Goal: Information Seeking & Learning: Check status

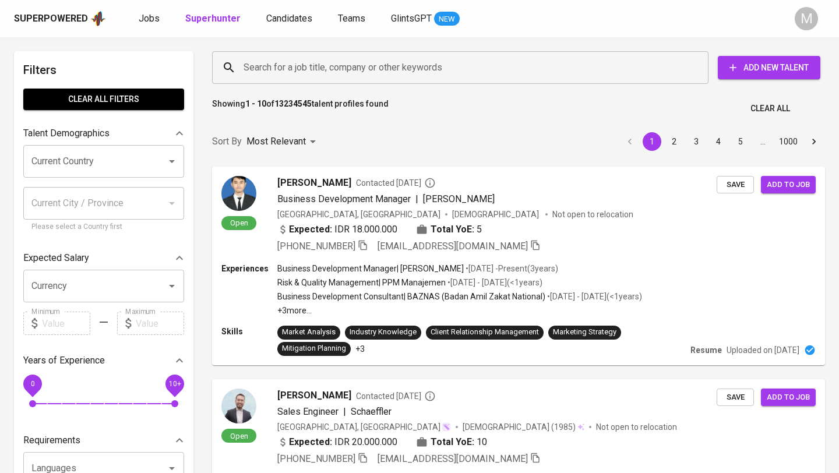
click at [61, 23] on div "Superpowered" at bounding box center [51, 18] width 74 height 13
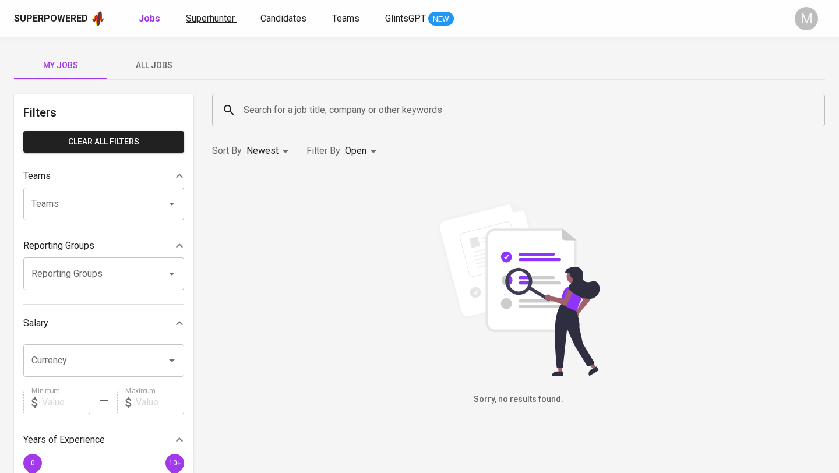
click at [205, 20] on span "Superhunter" at bounding box center [210, 18] width 49 height 11
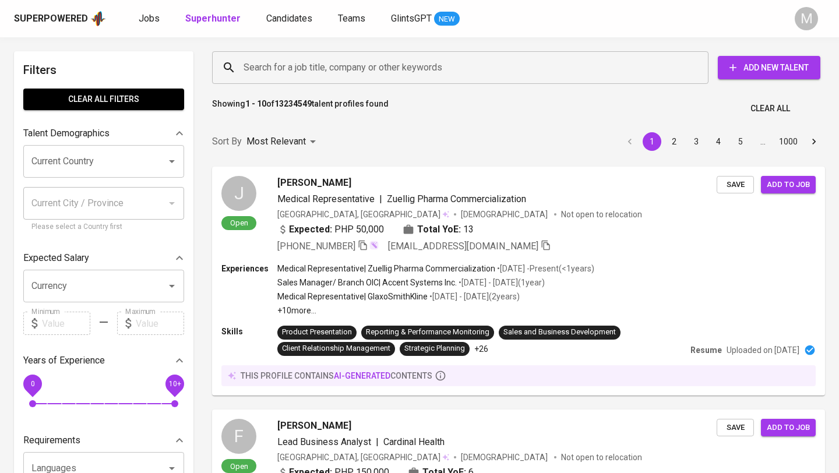
click at [318, 76] on input "Search for a job title, company or other keywords" at bounding box center [463, 68] width 445 height 22
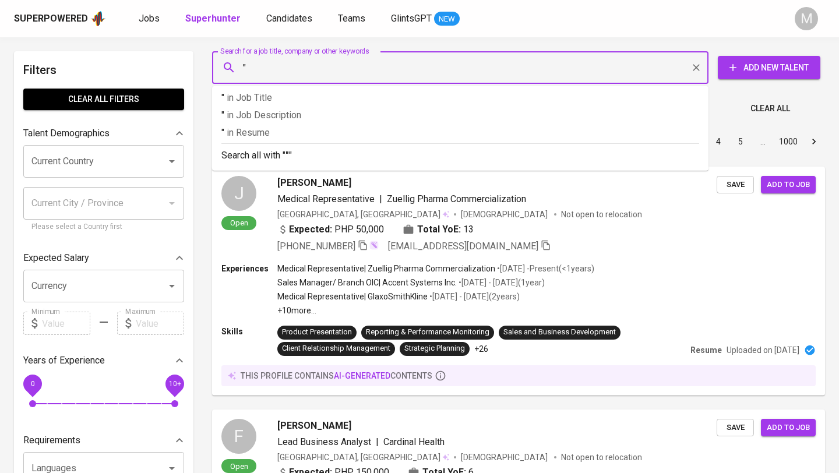
paste input "kyla.shafira99@gmail.com"
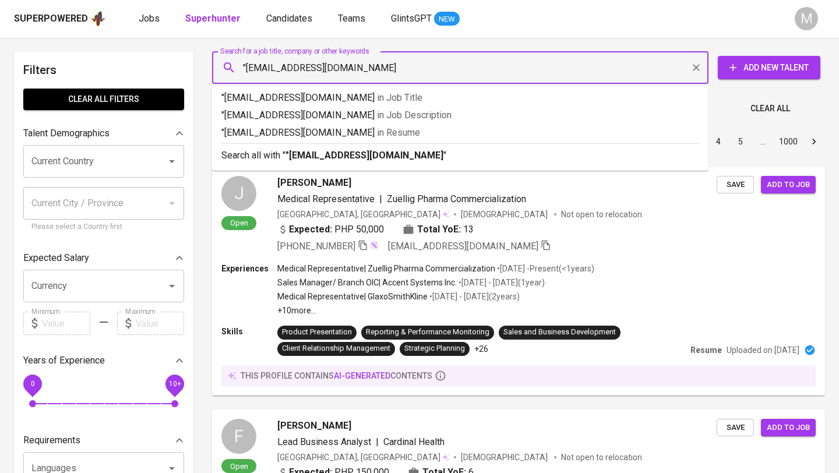
type input ""kyla.shafira99@gmail.com""
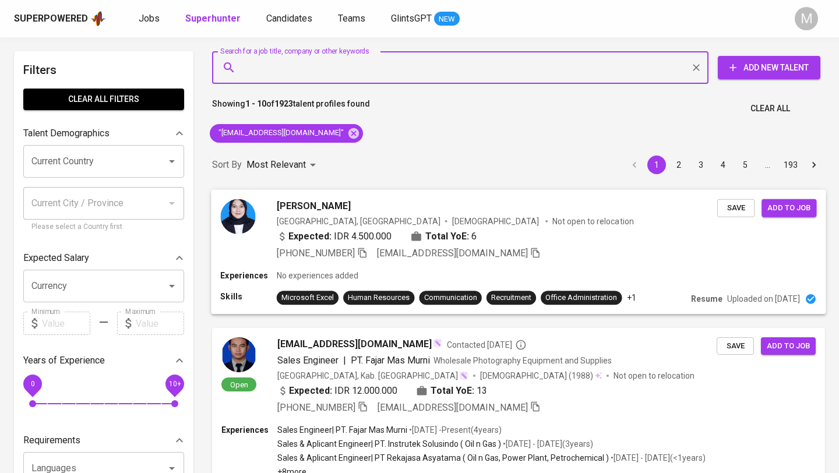
click at [364, 253] on icon "button" at bounding box center [362, 252] width 10 height 10
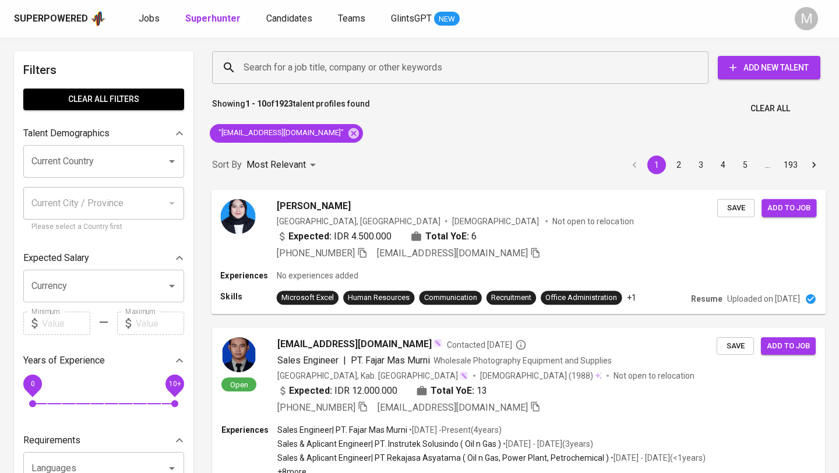
click at [68, 22] on div "Superpowered" at bounding box center [51, 18] width 74 height 13
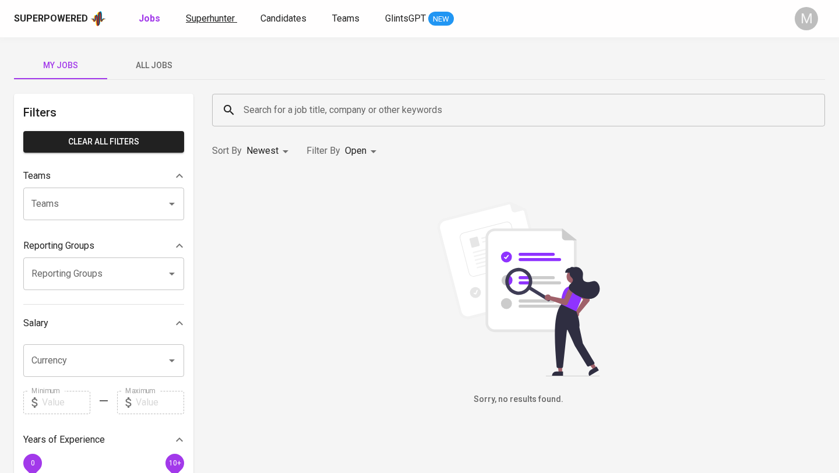
click at [202, 18] on span "Superhunter" at bounding box center [210, 18] width 49 height 11
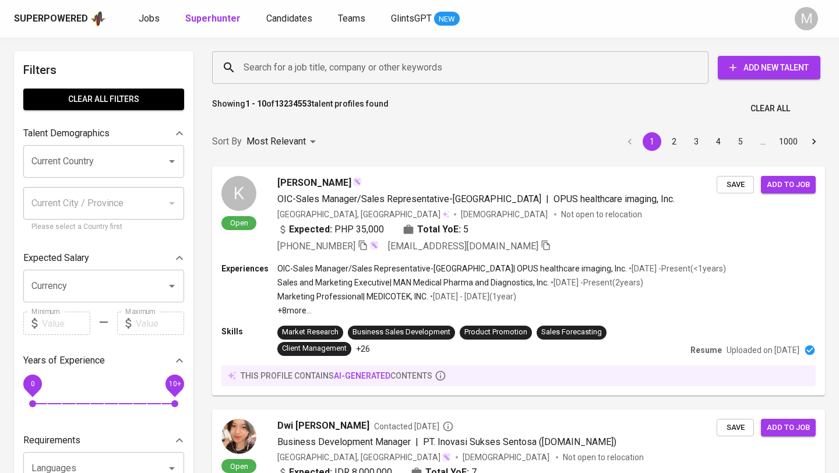
click at [298, 74] on input "Search for a job title, company or other keywords" at bounding box center [463, 68] width 445 height 22
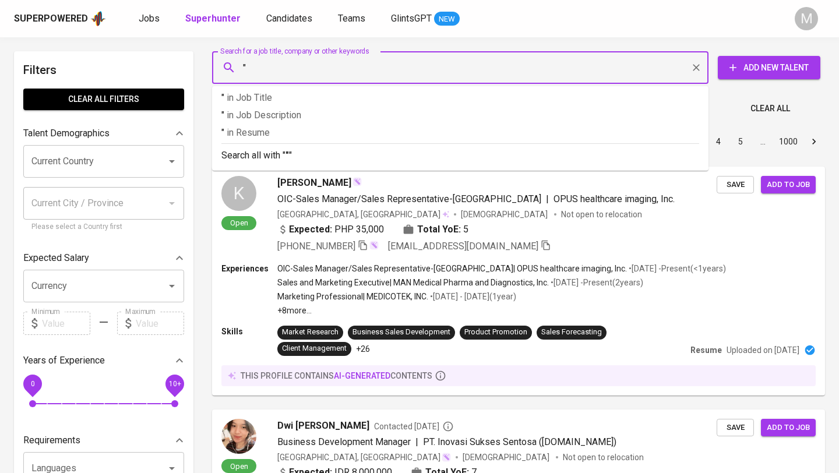
paste input "marshapattiasina@gmail.com"
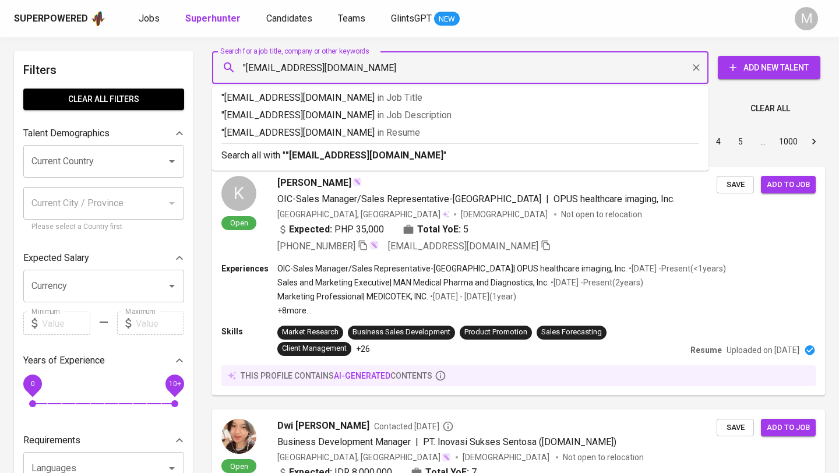
type input ""marshapattiasina@gmail.com""
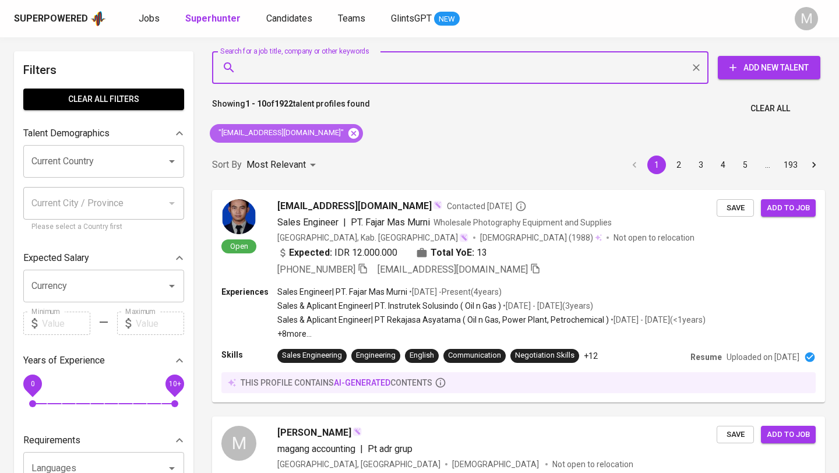
click at [348, 134] on icon at bounding box center [353, 133] width 10 height 10
click at [64, 15] on div "Superpowered" at bounding box center [51, 18] width 74 height 13
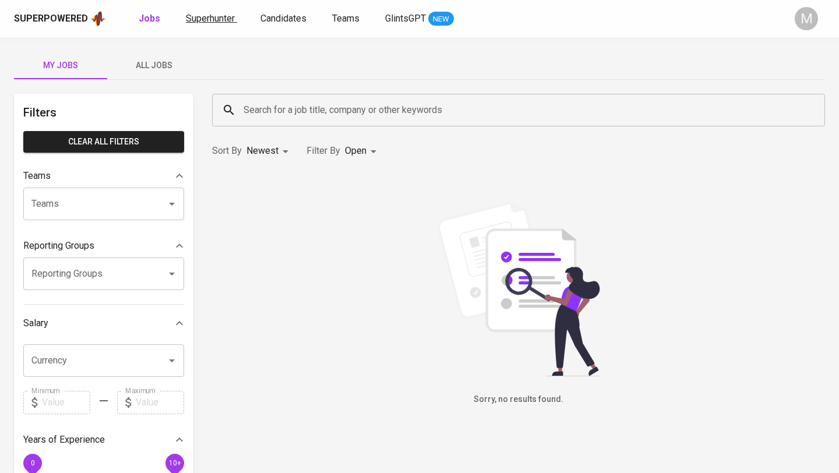
click at [205, 17] on span "Superhunter" at bounding box center [210, 18] width 49 height 11
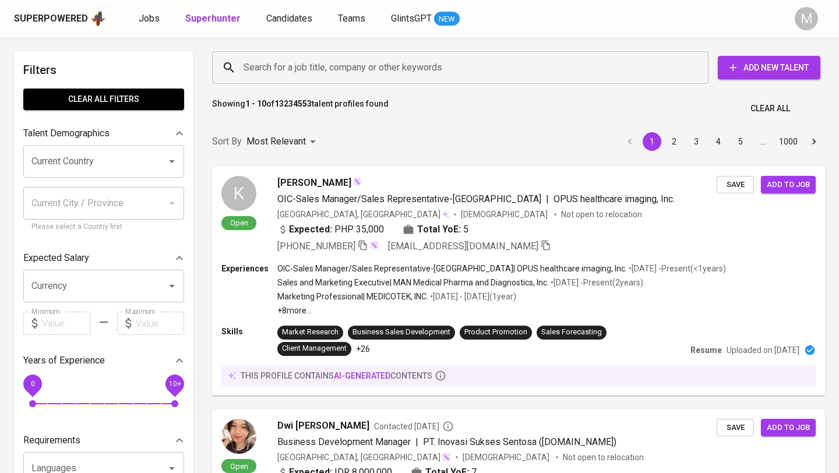
click at [273, 69] on input "Search for a job title, company or other keywords" at bounding box center [463, 68] width 445 height 22
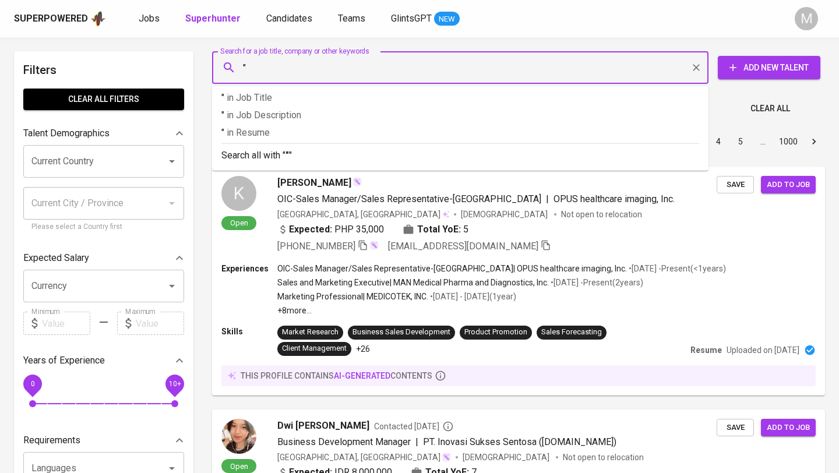
paste input "marshapattiasina@gmail.com"
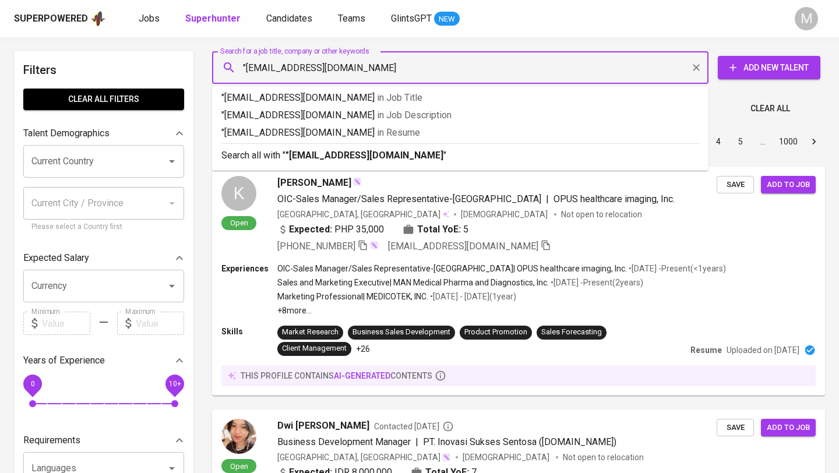
type input ""marshapattiasina@gmail.com""
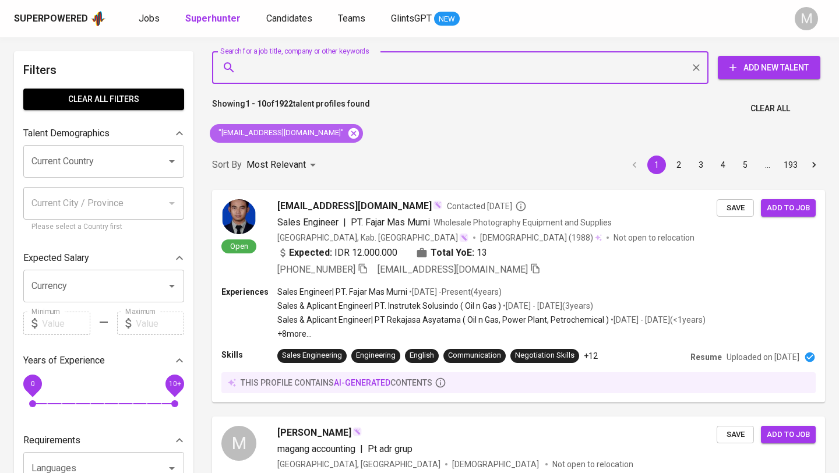
click at [348, 131] on icon at bounding box center [353, 133] width 10 height 10
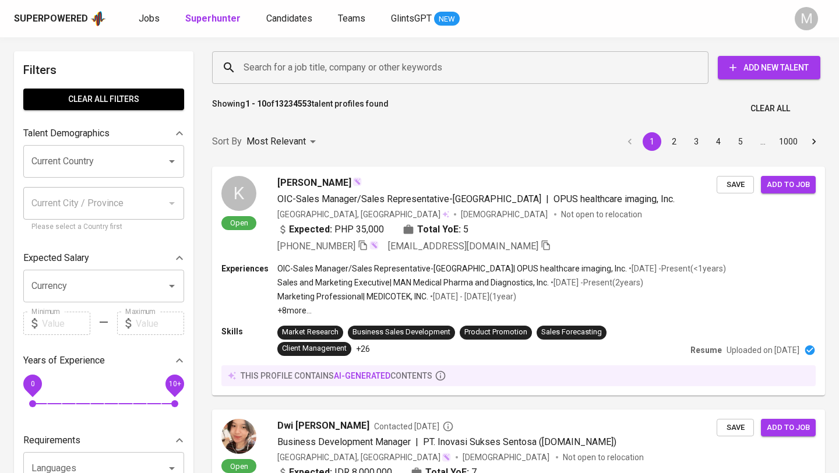
click at [305, 69] on input "Search for a job title, company or other keywords" at bounding box center [463, 68] width 445 height 22
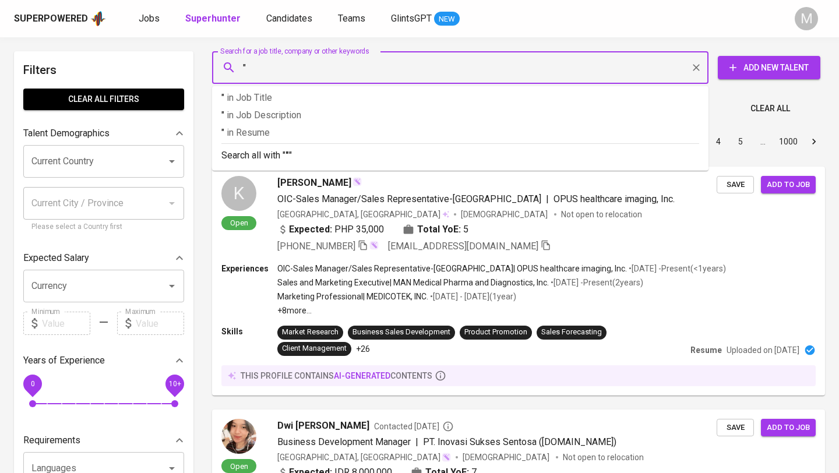
paste input "mrshgbrll@gmail.com"
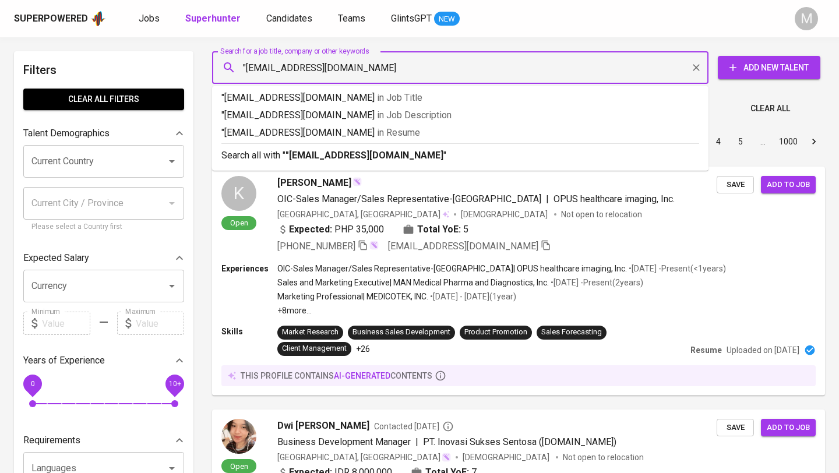
type input ""[EMAIL_ADDRESS][DOMAIN_NAME]""
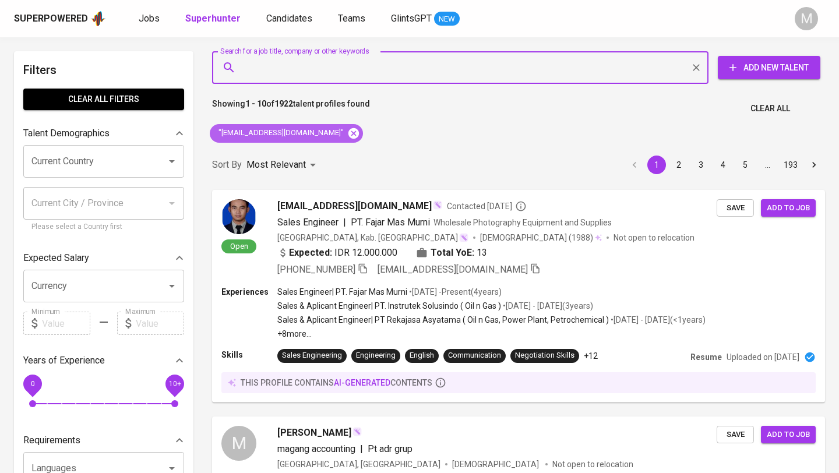
click at [347, 132] on icon at bounding box center [353, 133] width 13 height 13
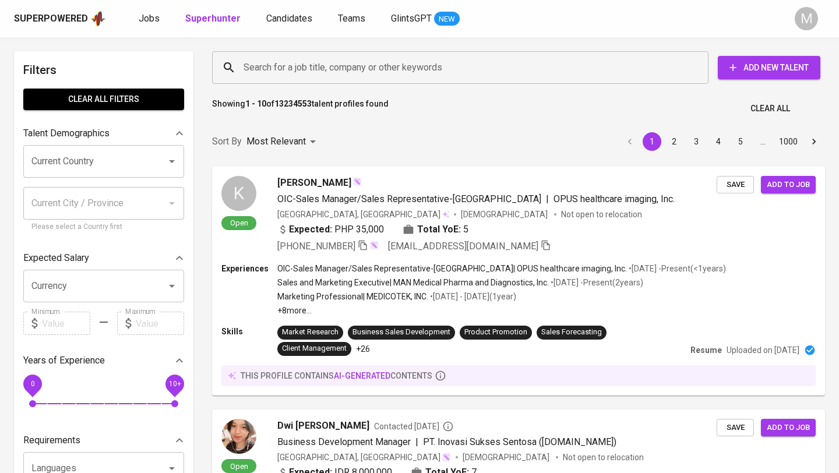
click at [61, 18] on div "Superpowered" at bounding box center [51, 18] width 74 height 13
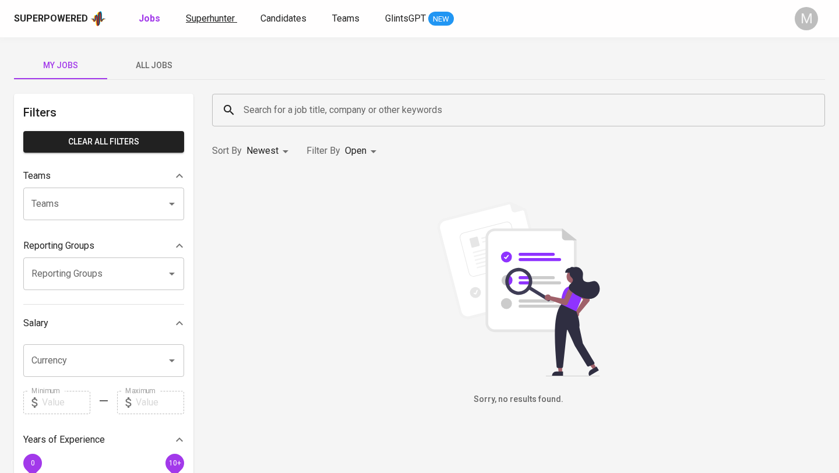
click at [198, 17] on span "Superhunter" at bounding box center [210, 18] width 49 height 11
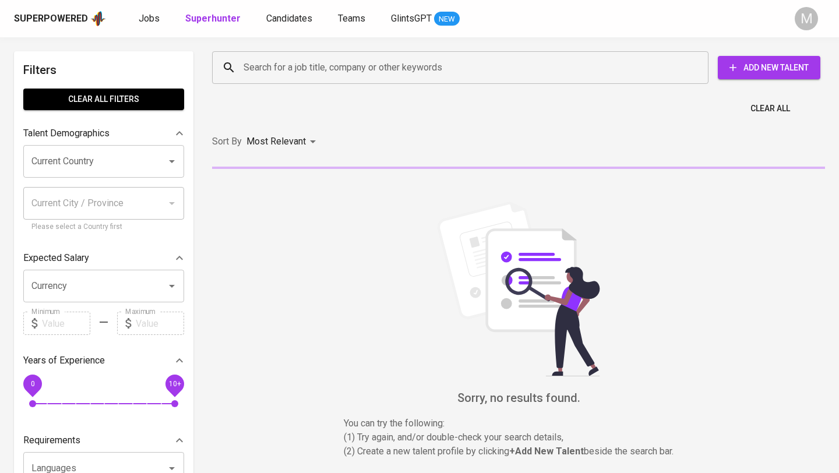
click at [309, 68] on input "Search for a job title, company or other keywords" at bounding box center [463, 68] width 445 height 22
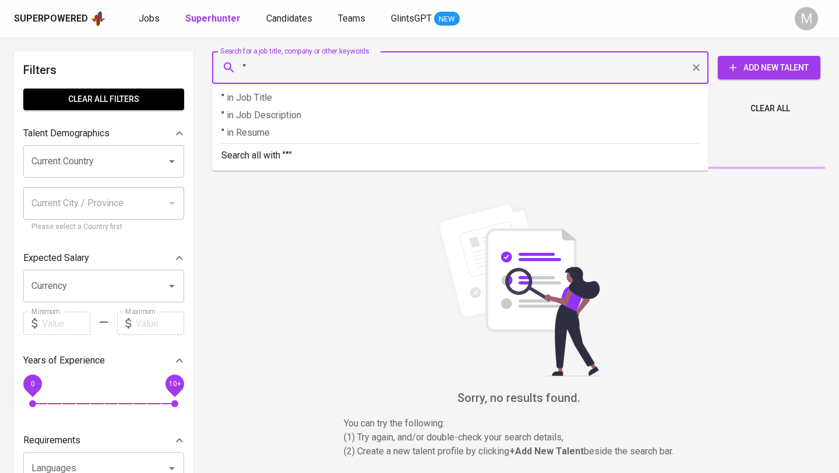
paste input "[PERSON_NAME] [PERSON_NAME]"
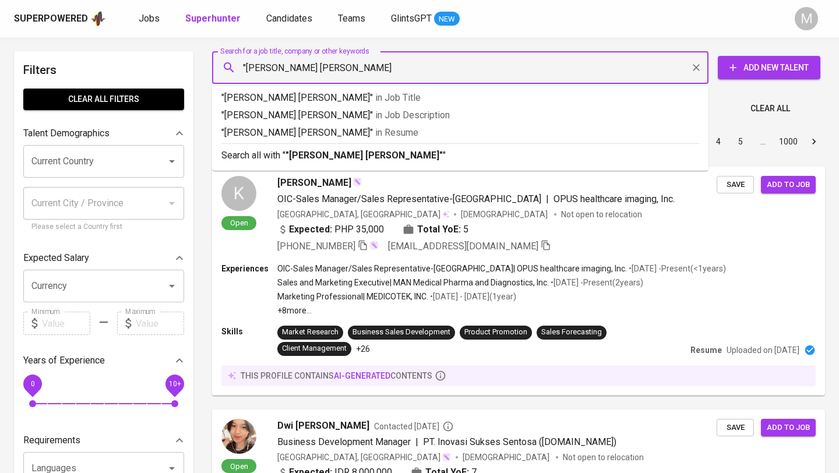
type input ""[PERSON_NAME] [PERSON_NAME]""
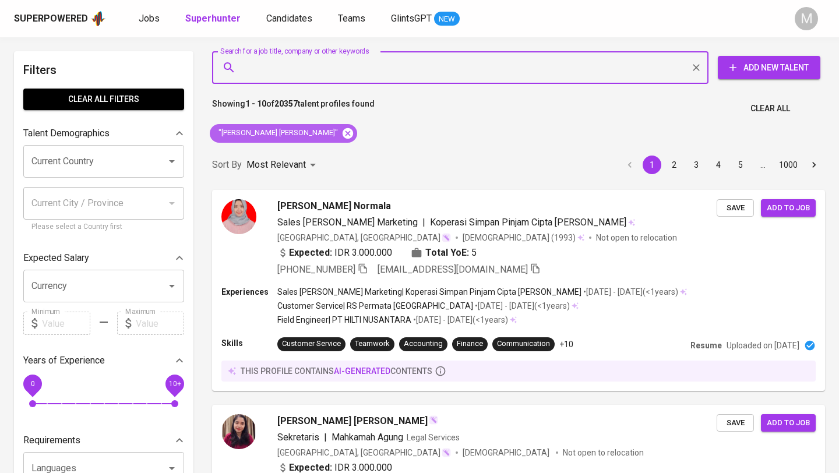
click at [343, 129] on icon at bounding box center [348, 133] width 10 height 10
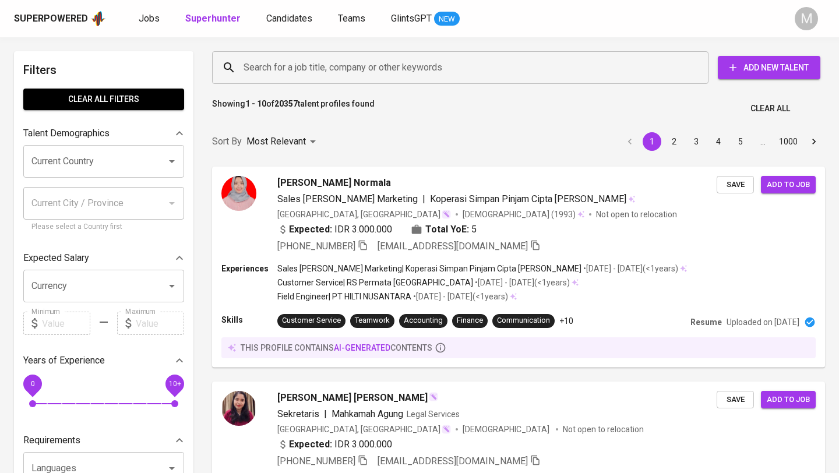
click at [48, 12] on div "Superpowered" at bounding box center [51, 18] width 74 height 13
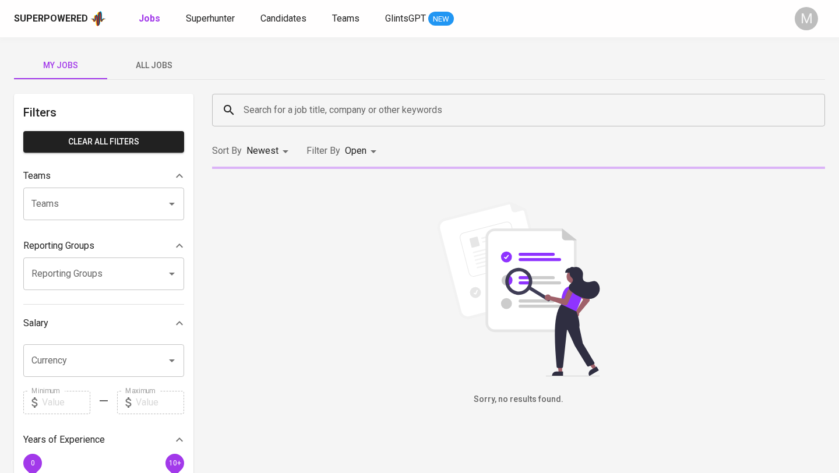
click at [62, 22] on div "Superpowered" at bounding box center [51, 18] width 74 height 13
click at [200, 19] on span "Superhunter" at bounding box center [210, 18] width 49 height 11
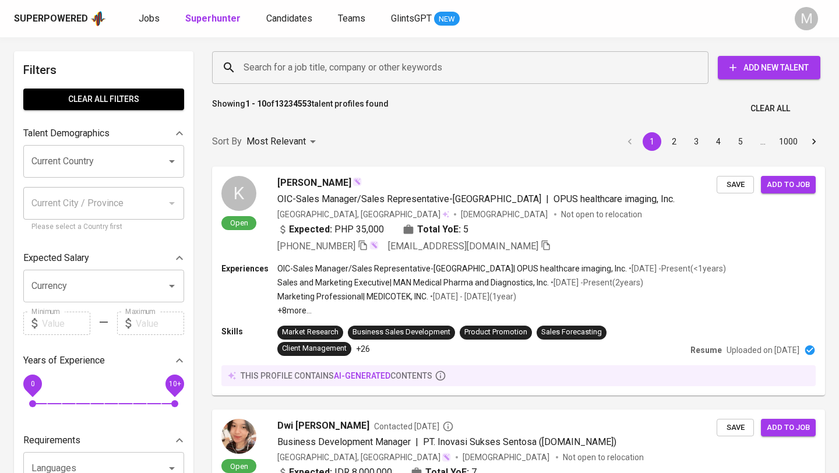
click at [292, 72] on input "Search for a job title, company or other keywords" at bounding box center [463, 68] width 445 height 22
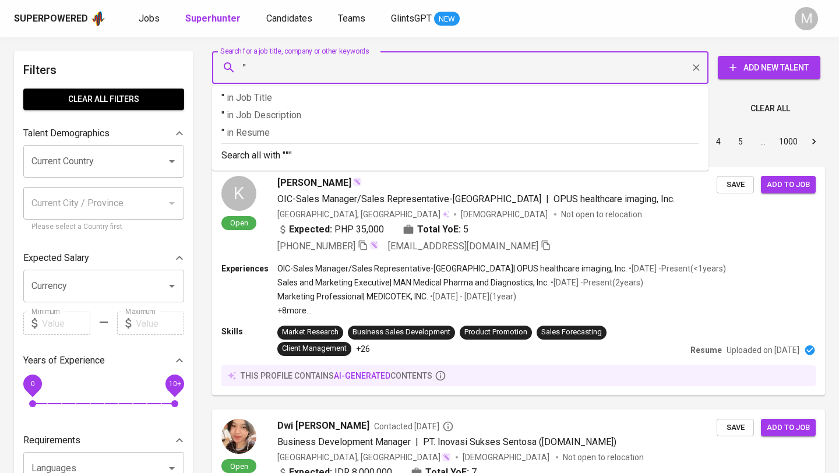
paste input "Marsha Gabrielle Pattiasina"
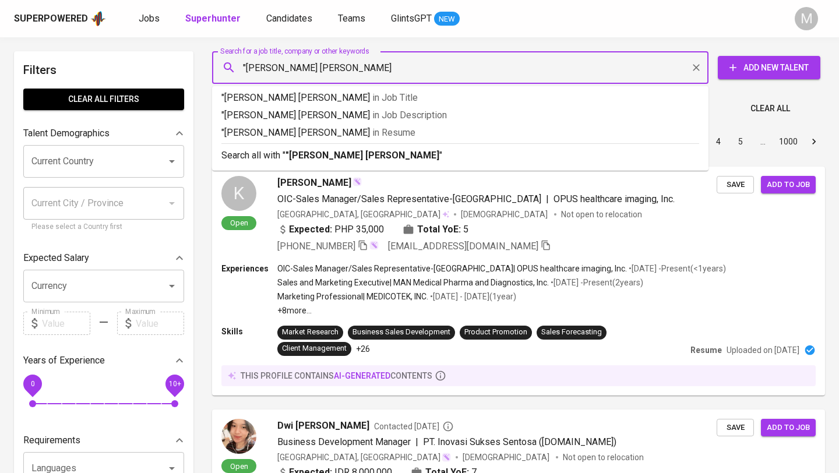
type input ""Marsha Gabrielle Pattiasina""
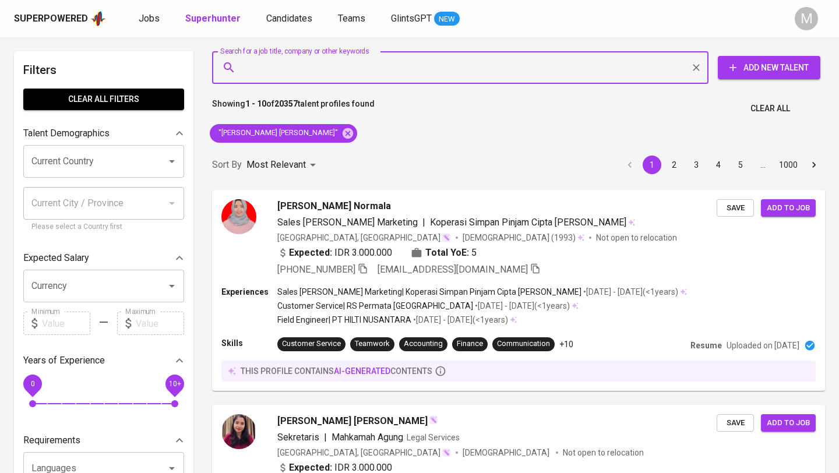
click at [48, 15] on div "Superpowered" at bounding box center [51, 18] width 74 height 13
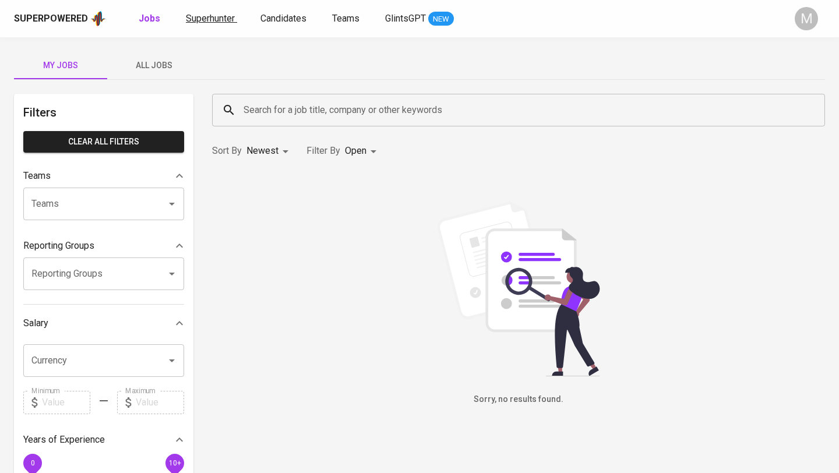
click at [212, 20] on span "Superhunter" at bounding box center [210, 18] width 49 height 11
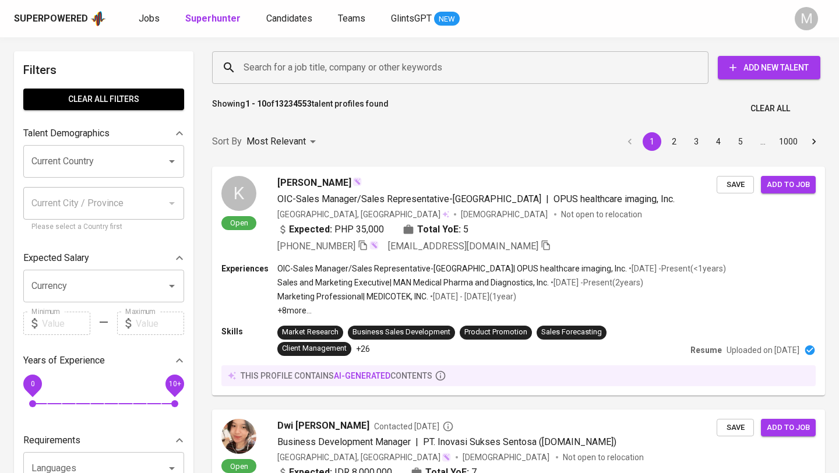
click at [294, 72] on input "Search for a job title, company or other keywords" at bounding box center [463, 68] width 445 height 22
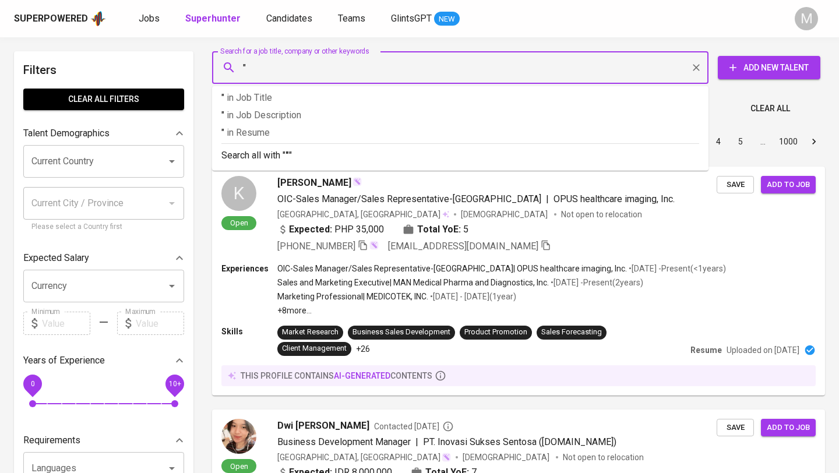
paste input "jonathanraffaelo@gmail.com"
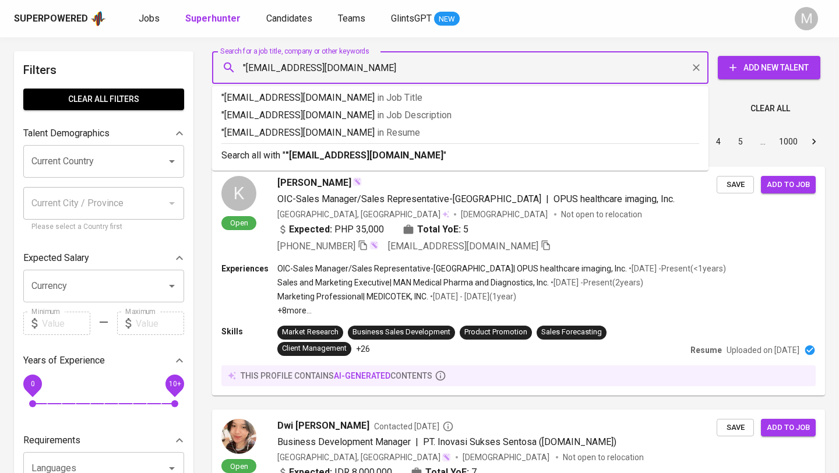
type input ""jonathanraffaelo@gmail.com""
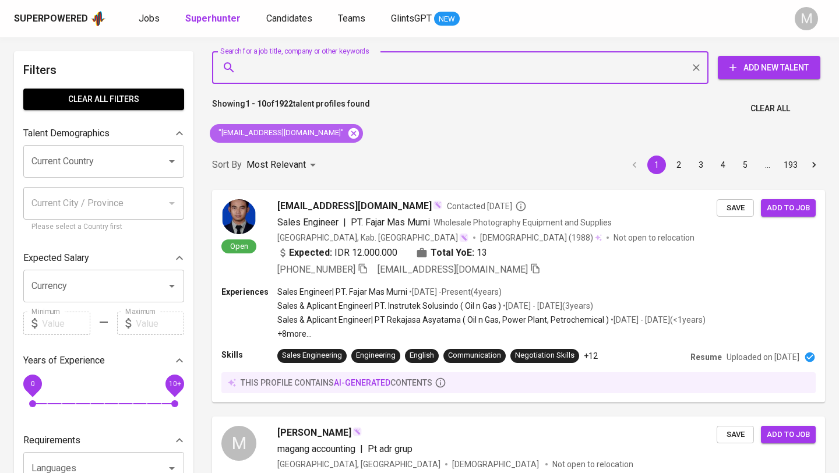
click at [347, 133] on icon at bounding box center [353, 133] width 13 height 13
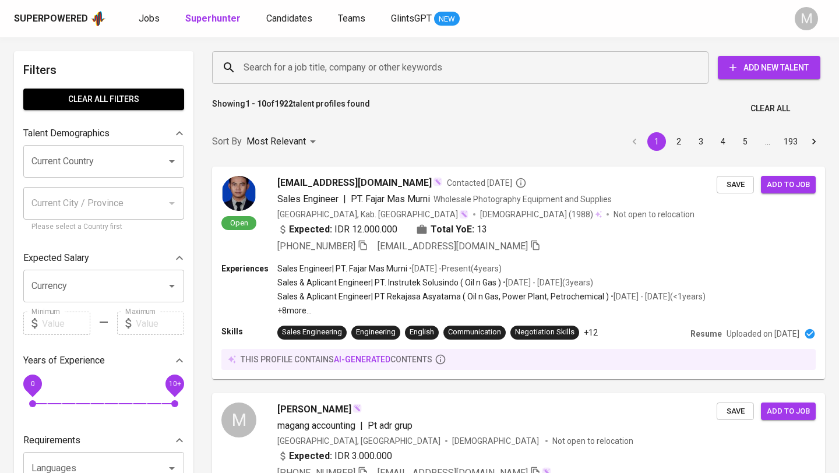
click at [65, 22] on div "Superpowered" at bounding box center [51, 18] width 74 height 13
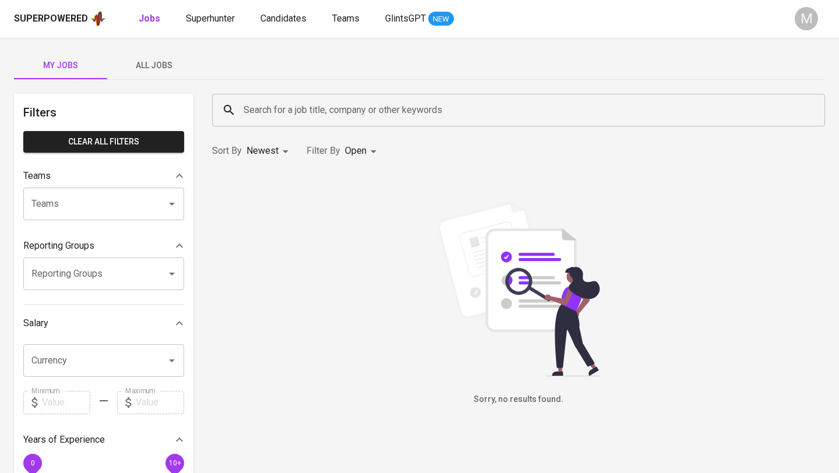
click at [51, 18] on div "Superpowered" at bounding box center [51, 18] width 74 height 13
click at [210, 18] on span "Superhunter" at bounding box center [210, 18] width 49 height 11
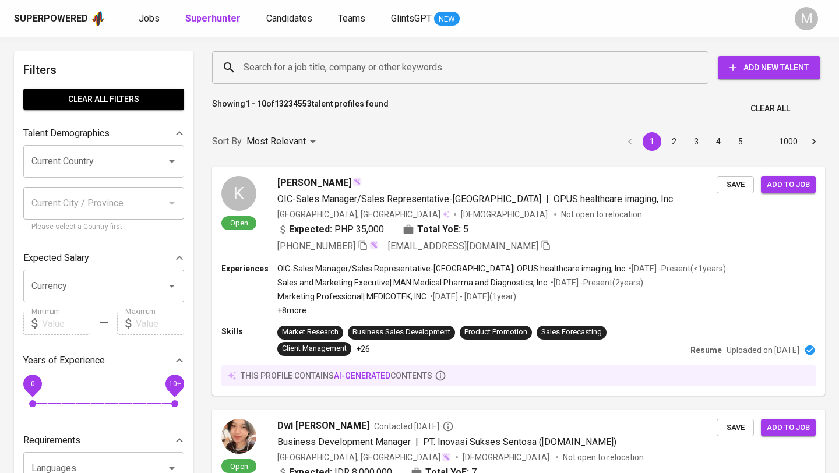
click at [273, 71] on input "Search for a job title, company or other keywords" at bounding box center [463, 68] width 445 height 22
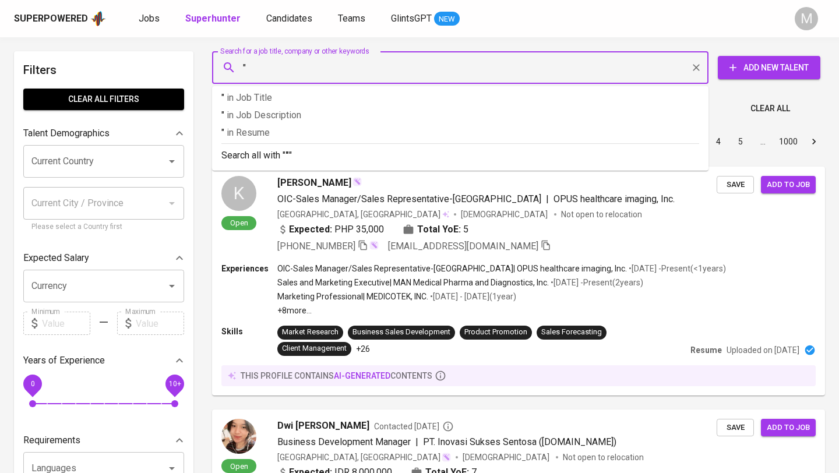
paste input "jonathanraffaelo@gmail.com"
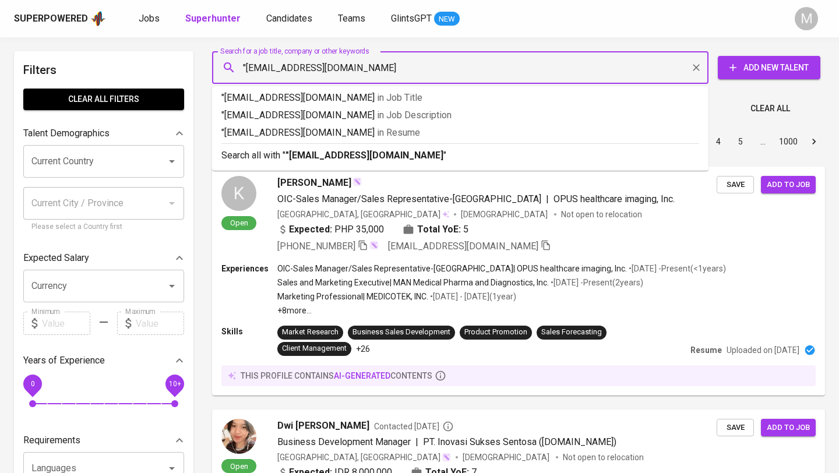
type input ""jonathanraffaelo@gmail.com""
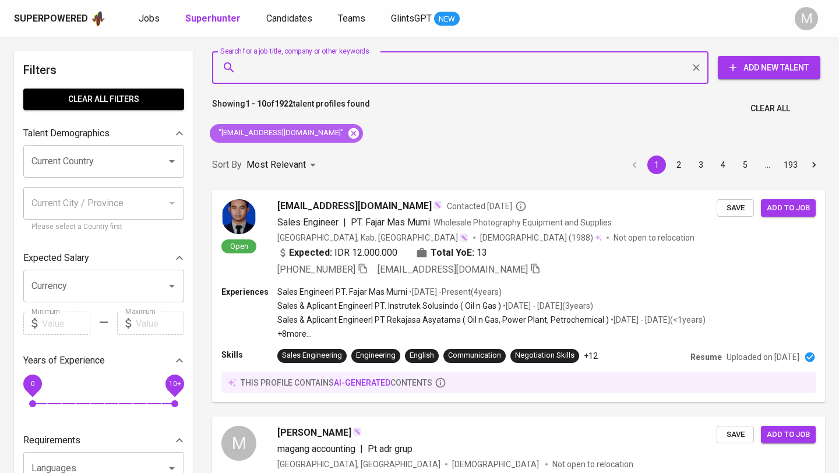
click at [347, 131] on icon at bounding box center [353, 133] width 13 height 13
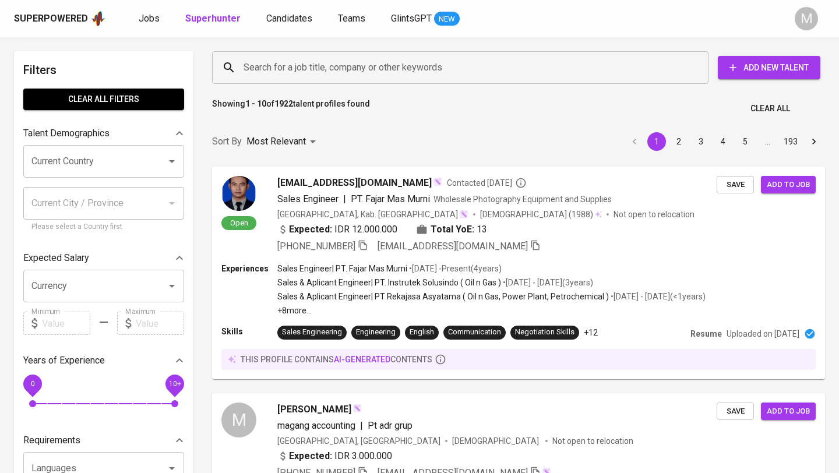
click at [44, 12] on div "Superpowered" at bounding box center [51, 18] width 74 height 13
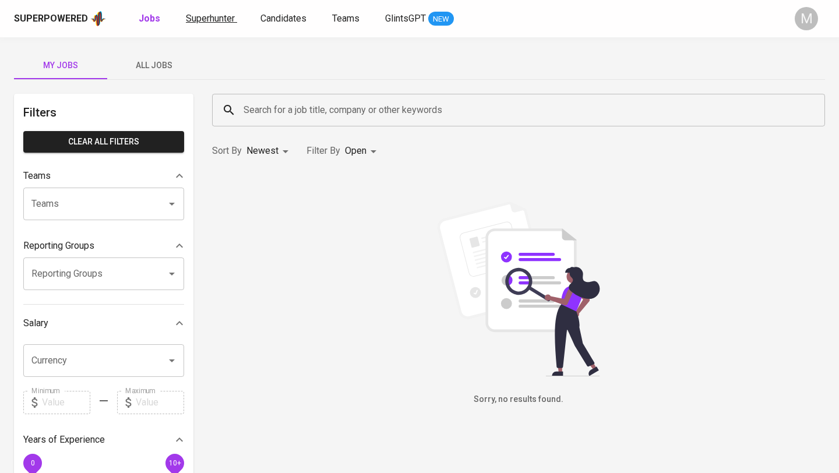
click at [212, 17] on span "Superhunter" at bounding box center [210, 18] width 49 height 11
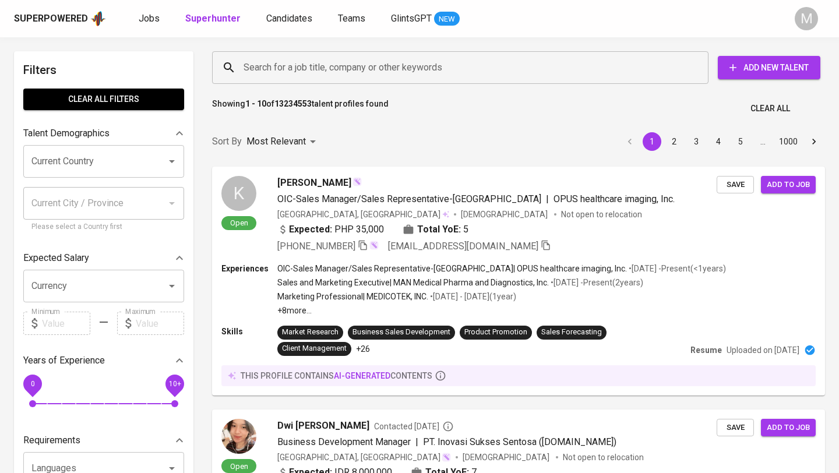
click at [291, 68] on input "Search for a job title, company or other keywords" at bounding box center [463, 68] width 445 height 22
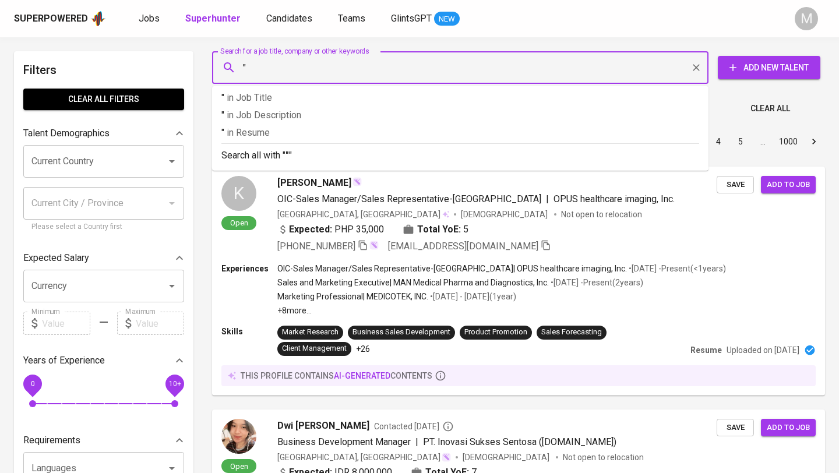
paste input "mendipb79@gmail.com"
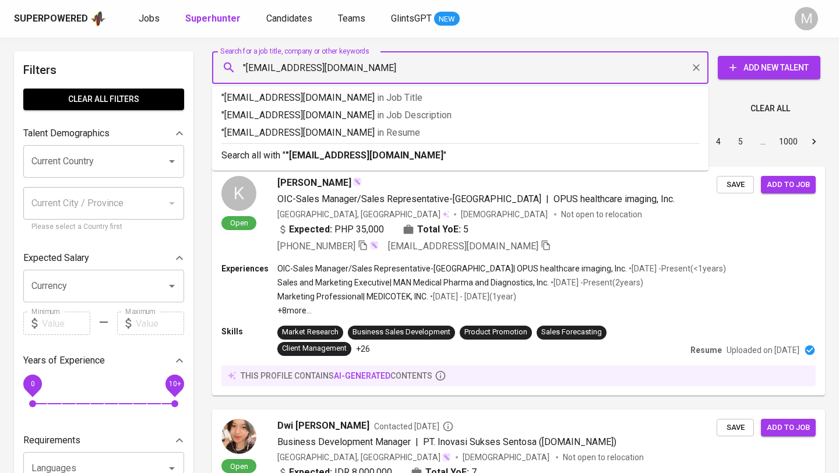
type input ""mendipb79@gmail.com""
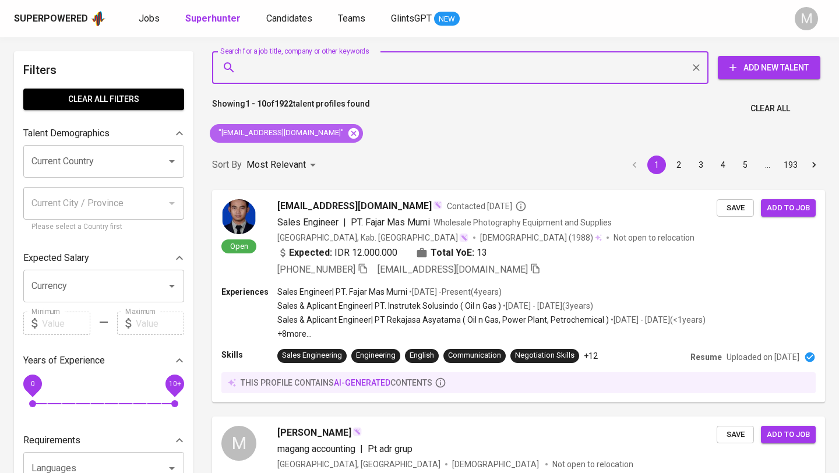
click at [348, 133] on icon at bounding box center [353, 133] width 10 height 10
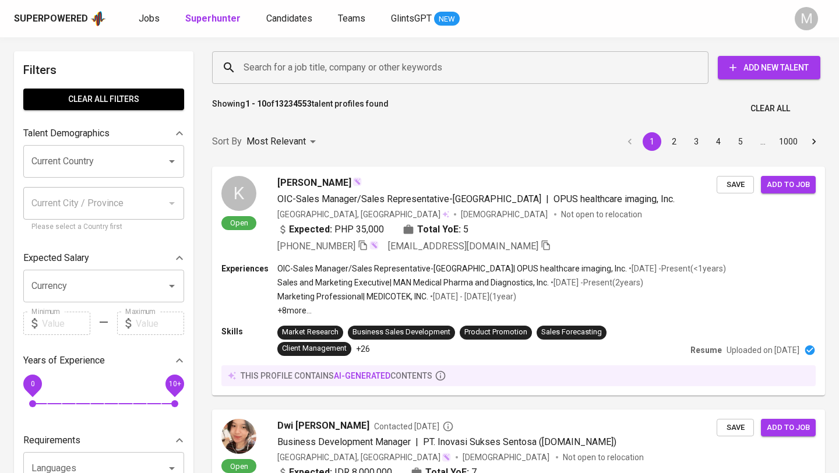
click at [71, 23] on div "Superpowered" at bounding box center [51, 18] width 74 height 13
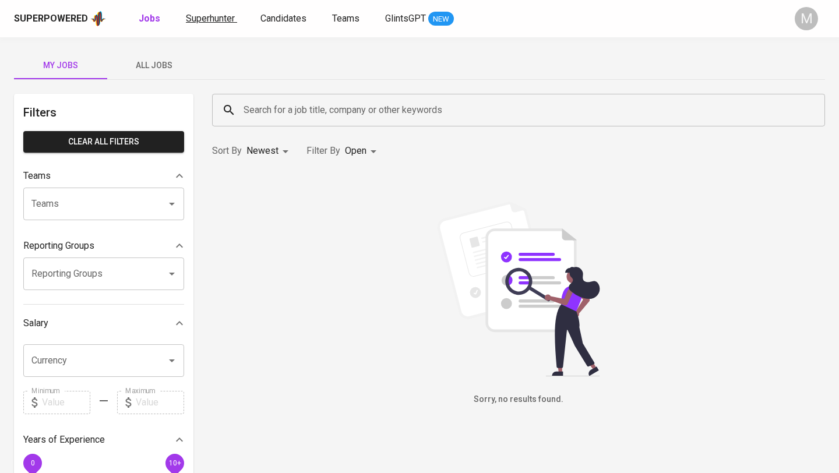
click at [214, 18] on span "Superhunter" at bounding box center [210, 18] width 49 height 11
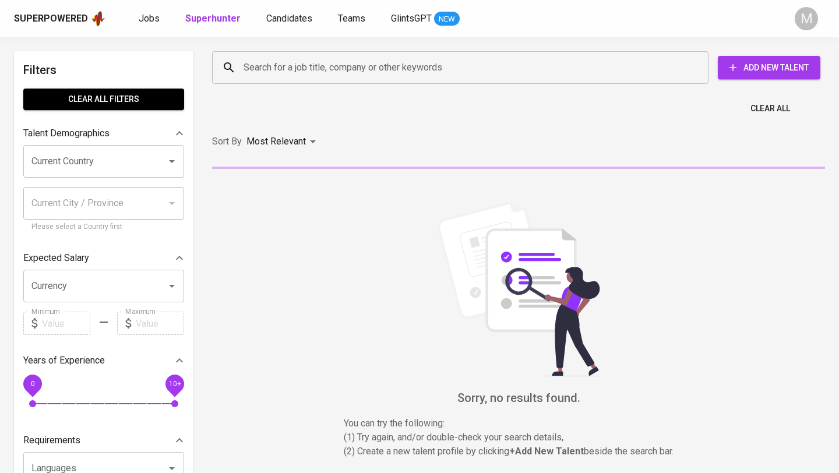
click at [302, 68] on input "Search for a job title, company or other keywords" at bounding box center [463, 68] width 445 height 22
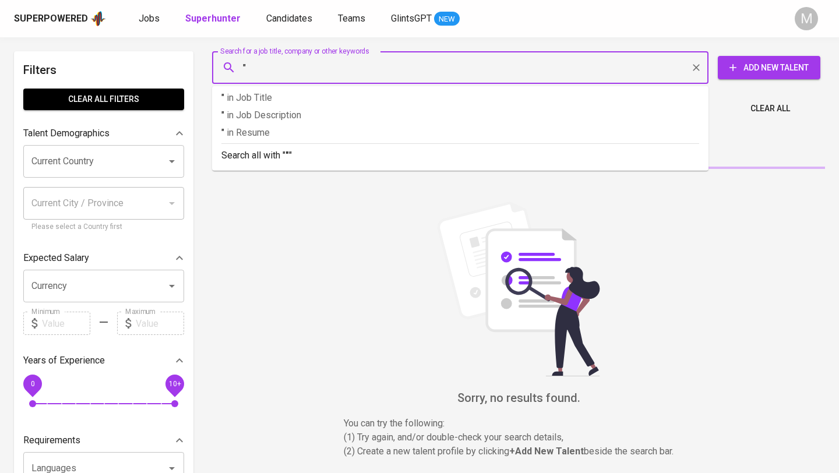
paste input "mendipb79@gmail.com"
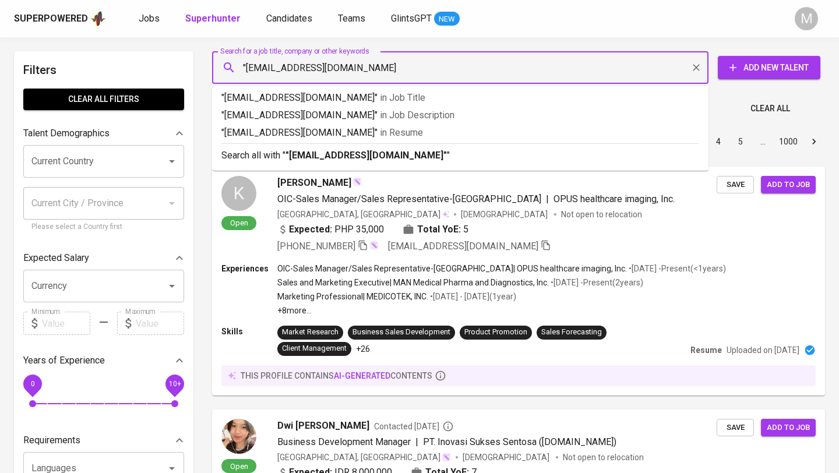
type input ""mendipb79@gmail.com""
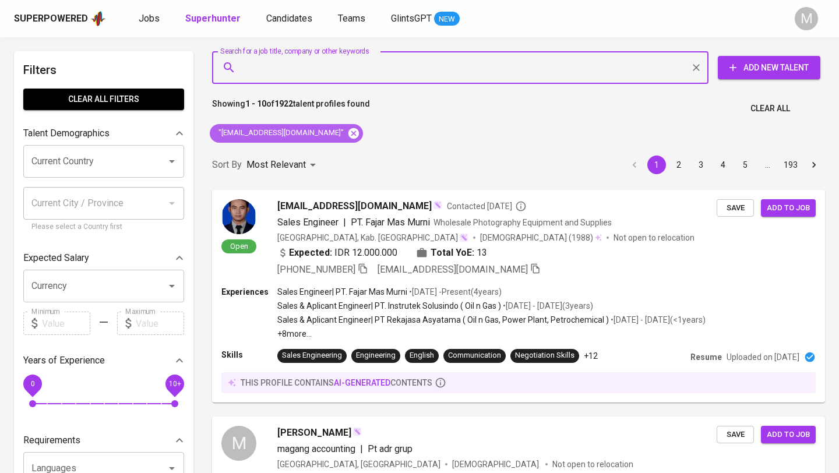
click at [348, 135] on icon at bounding box center [353, 133] width 10 height 10
click at [61, 21] on div "Superpowered" at bounding box center [51, 18] width 74 height 13
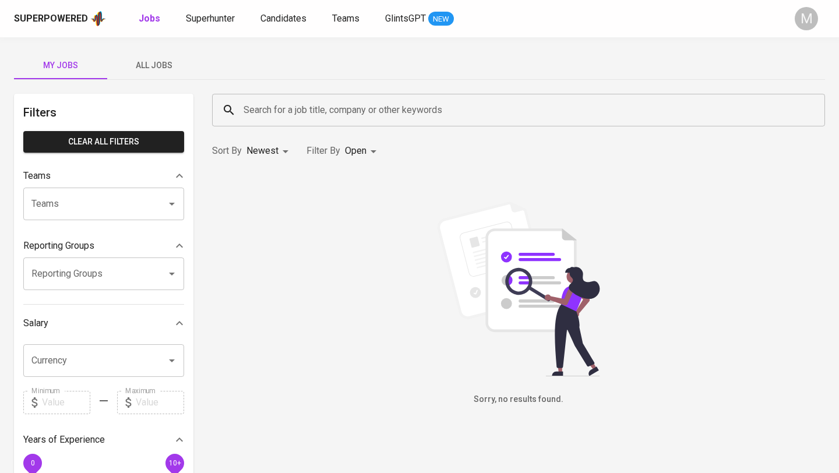
click at [57, 19] on div "Superpowered" at bounding box center [51, 18] width 74 height 13
click at [206, 18] on span "Superhunter" at bounding box center [210, 18] width 49 height 11
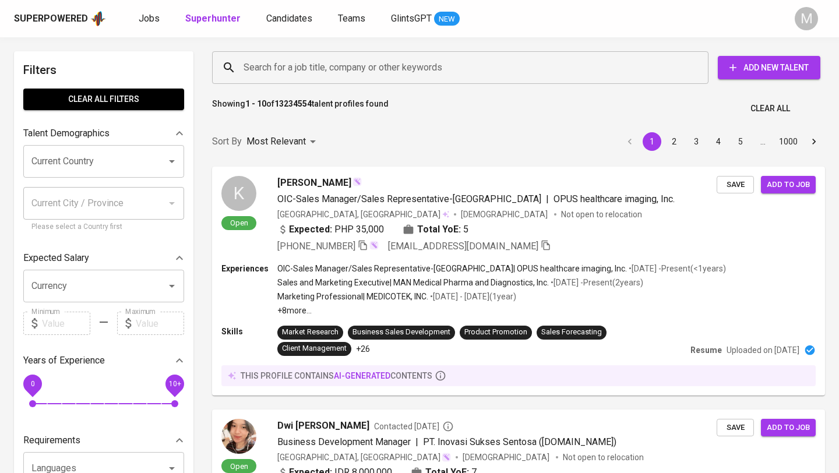
click at [284, 68] on input "Search for a job title, company or other keywords" at bounding box center [463, 68] width 445 height 22
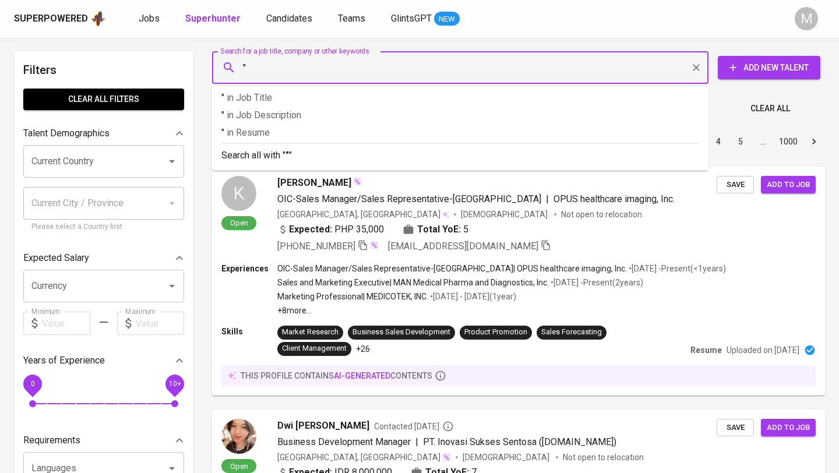
paste input "mendipb79@gmail.com"
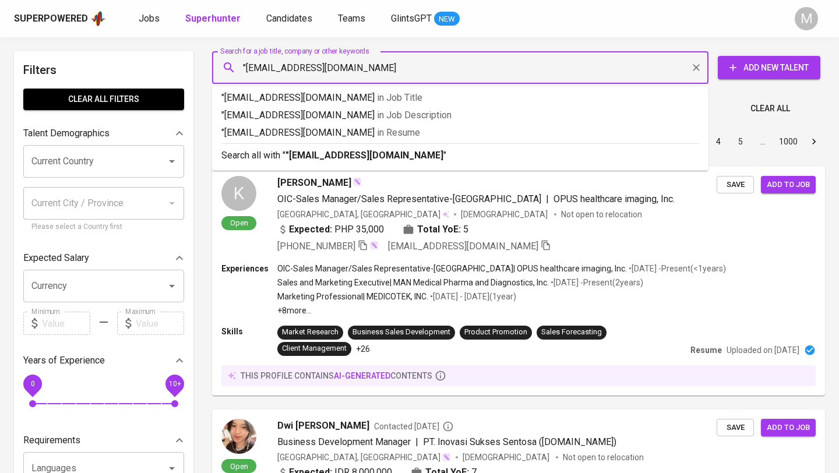
type input ""mendipb79@gmail.com""
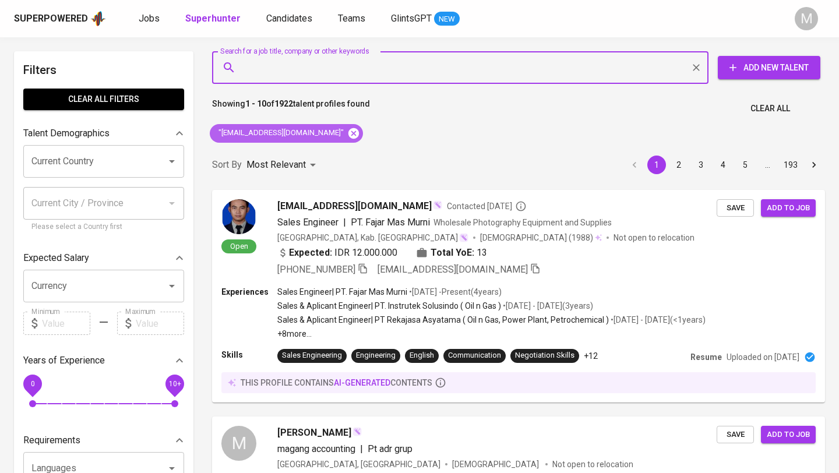
click at [348, 133] on icon at bounding box center [353, 133] width 10 height 10
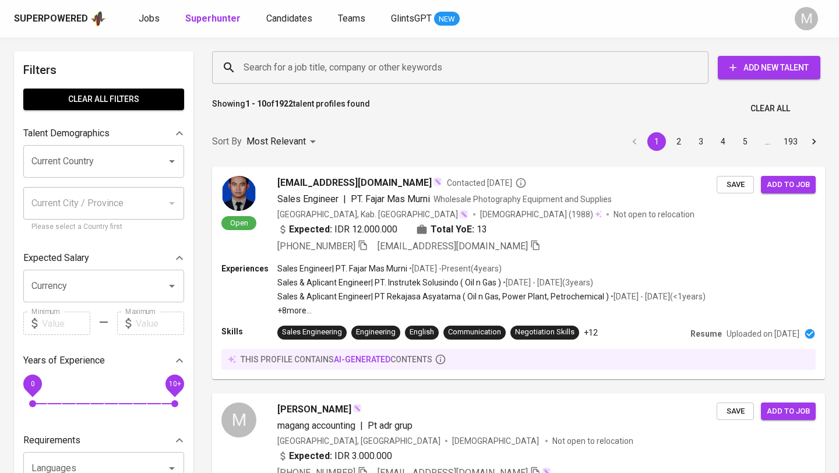
click at [42, 14] on div "Superpowered" at bounding box center [51, 18] width 74 height 13
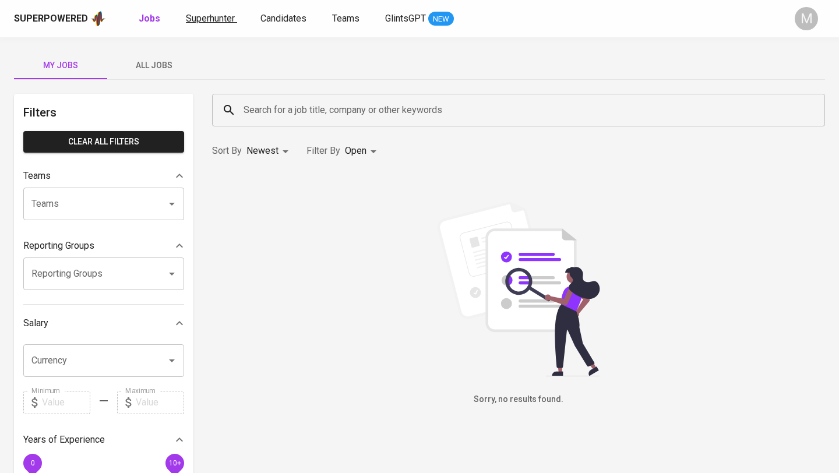
click at [207, 19] on span "Superhunter" at bounding box center [210, 18] width 49 height 11
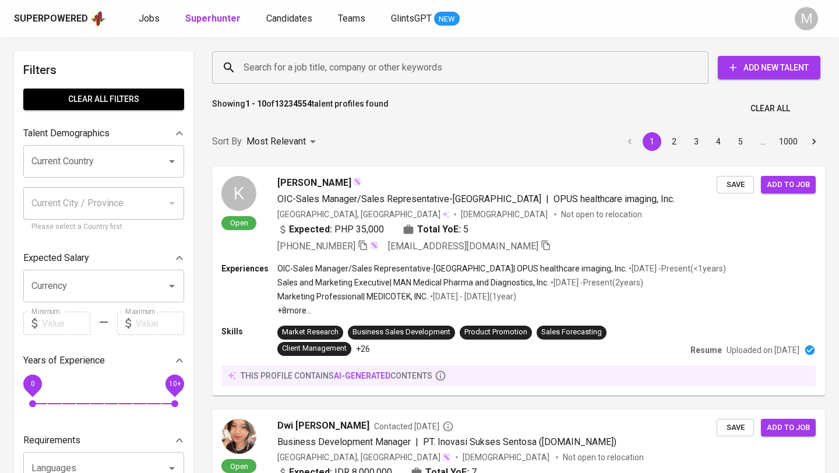
click at [285, 69] on input "Search for a job title, company or other keywords" at bounding box center [463, 68] width 445 height 22
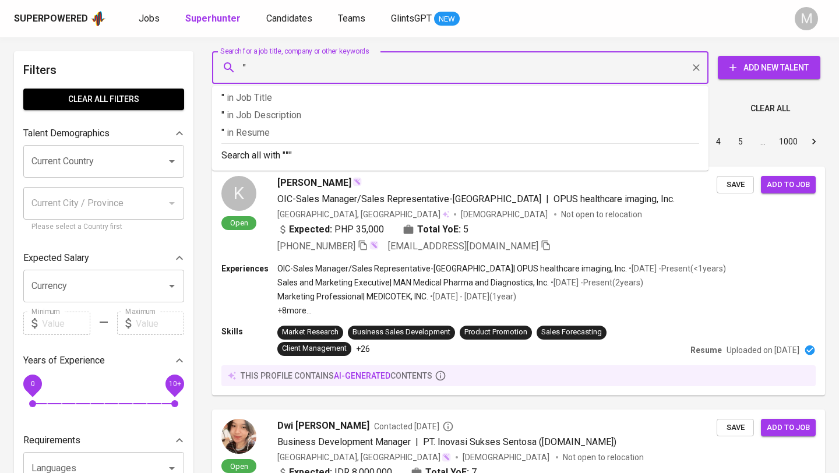
paste input "gracechriswardhani@yahoo.com"
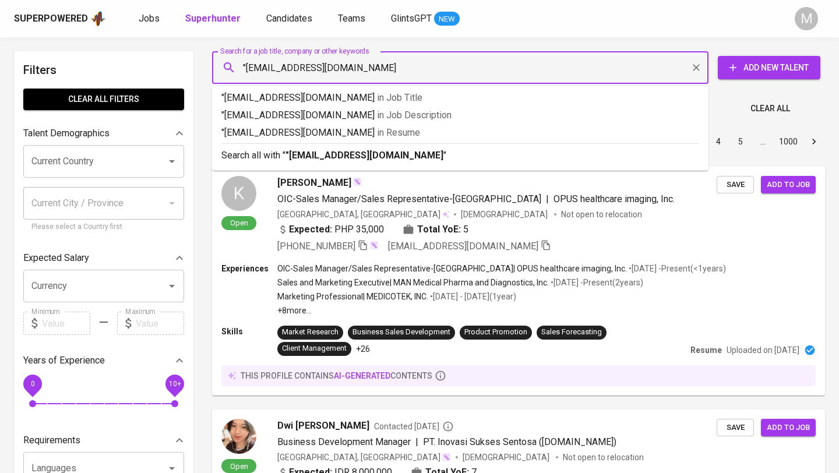
type input ""gracechriswardhani@yahoo.com""
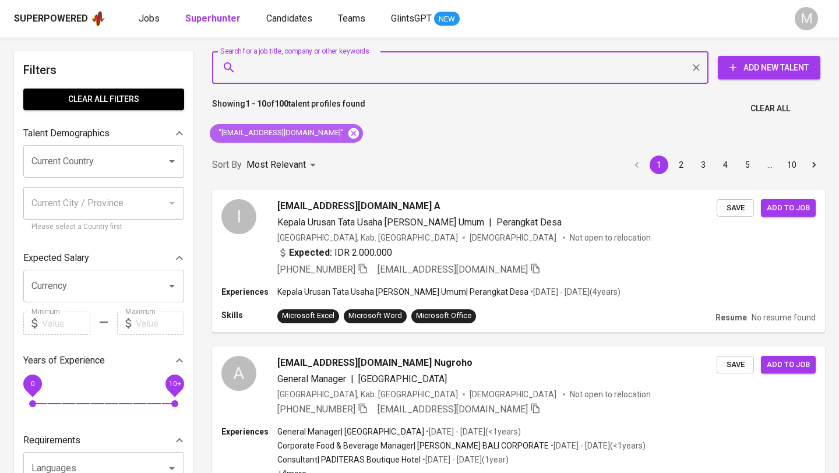
click at [347, 133] on icon at bounding box center [353, 133] width 13 height 13
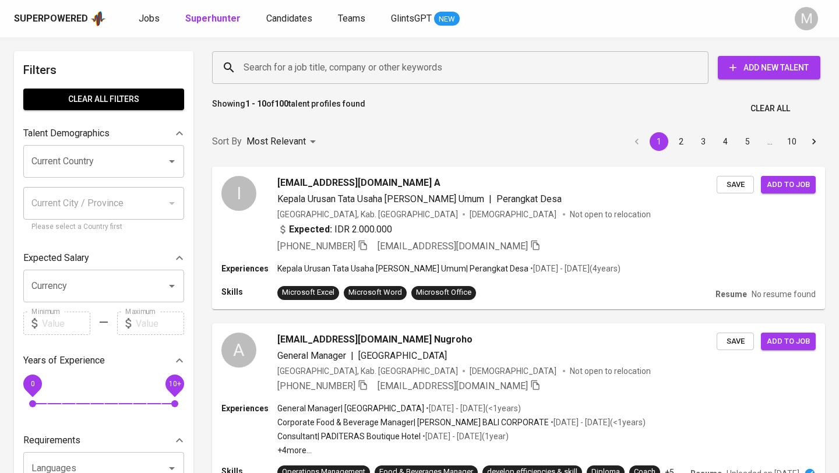
click at [52, 18] on div "Superpowered" at bounding box center [51, 18] width 74 height 13
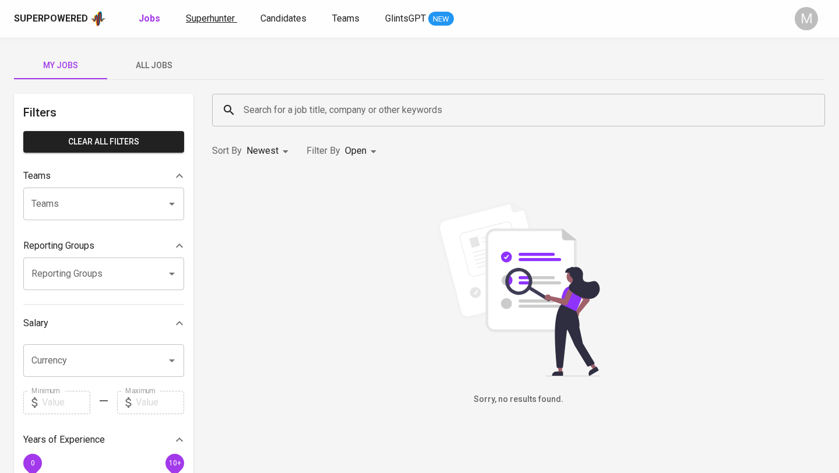
click at [207, 17] on span "Superhunter" at bounding box center [210, 18] width 49 height 11
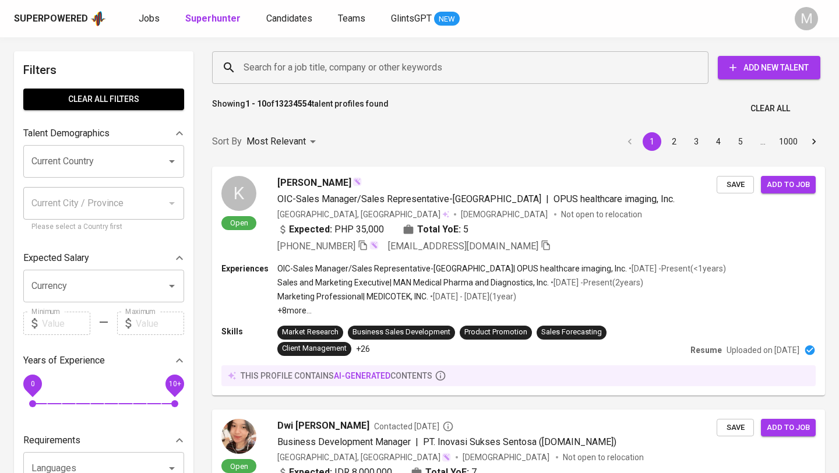
click at [284, 72] on input "Search for a job title, company or other keywords" at bounding box center [463, 68] width 445 height 22
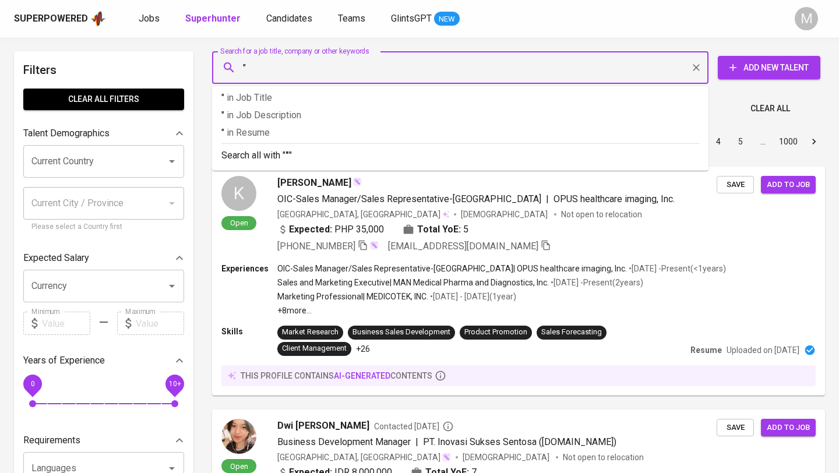
paste input "gracechriswardhani@yahoo.com"
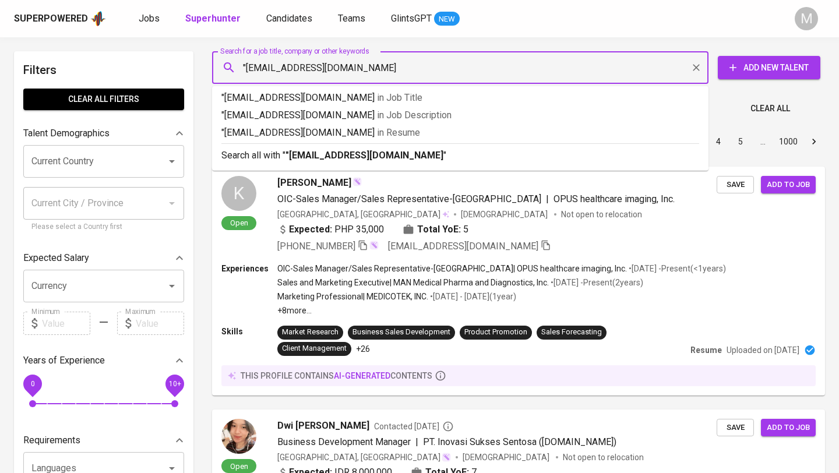
type input ""gracechriswardhani@yahoo.com""
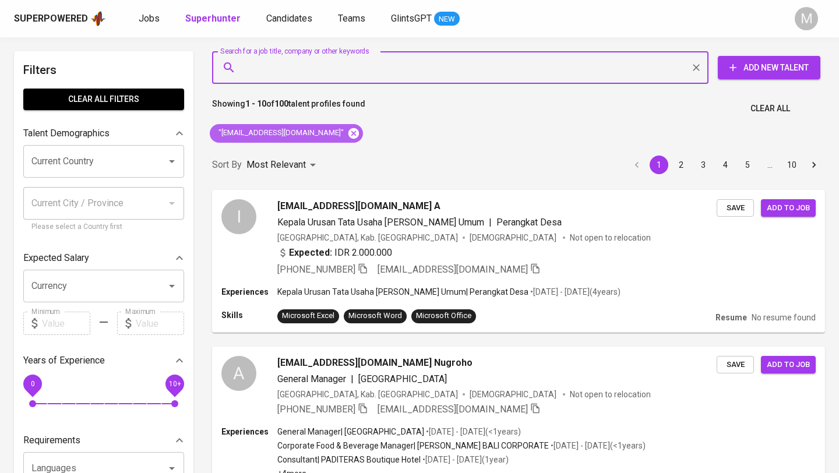
click at [348, 133] on icon at bounding box center [353, 133] width 10 height 10
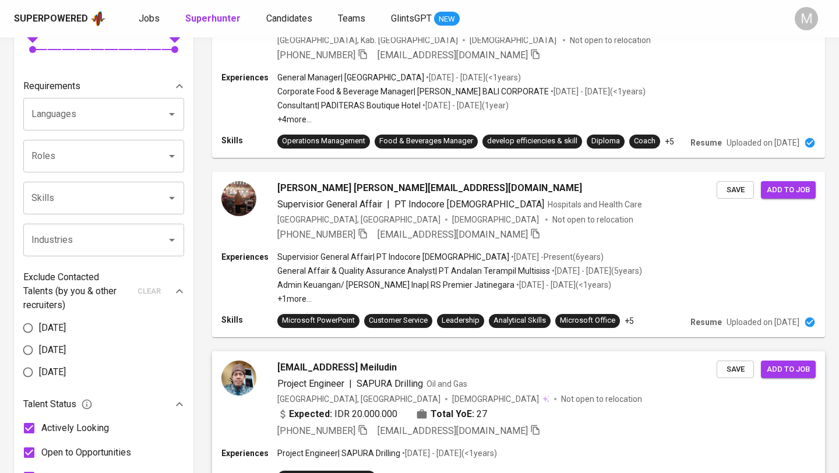
scroll to position [407, 0]
